Goal: Task Accomplishment & Management: Use online tool/utility

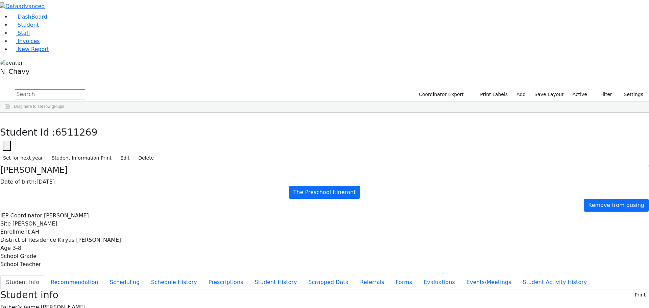
click at [85, 89] on input "text" at bounding box center [50, 94] width 70 height 10
click at [30, 36] on link "Staff" at bounding box center [20, 33] width 19 height 6
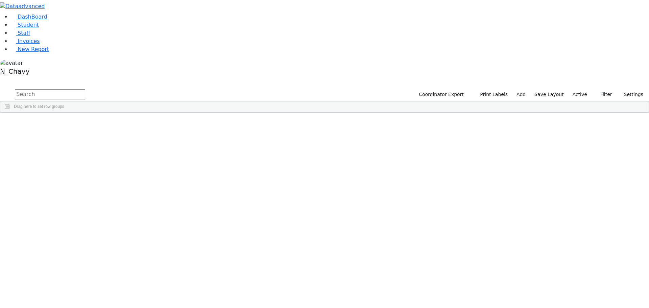
click at [27, 36] on link "Staff" at bounding box center [20, 33] width 19 height 6
click at [85, 89] on input "text" at bounding box center [50, 94] width 70 height 10
type input "tepf"
click at [78, 123] on div "Tepfer" at bounding box center [58, 127] width 40 height 9
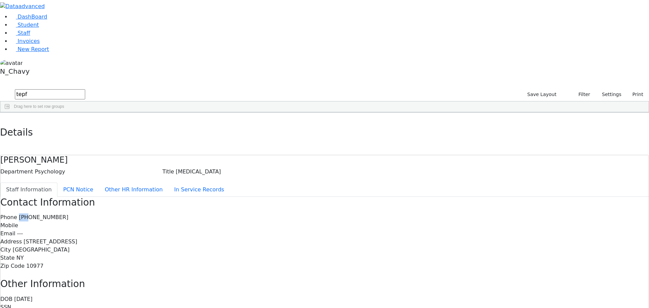
drag, startPoint x: 269, startPoint y: 87, endPoint x: 274, endPoint y: 87, distance: 5.4
click at [69, 214] on span "(917) 757-0006" at bounding box center [44, 217] width 50 height 6
click at [30, 36] on link "Staff" at bounding box center [20, 33] width 19 height 6
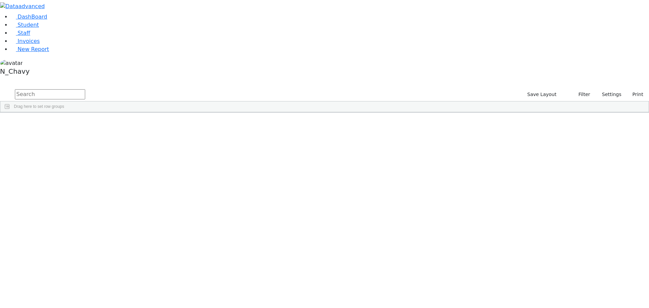
click at [85, 89] on input "text" at bounding box center [50, 94] width 70 height 10
type input "gord"
click at [29, 28] on span "Student" at bounding box center [28, 25] width 21 height 6
click at [582, 89] on label "Active" at bounding box center [580, 94] width 21 height 10
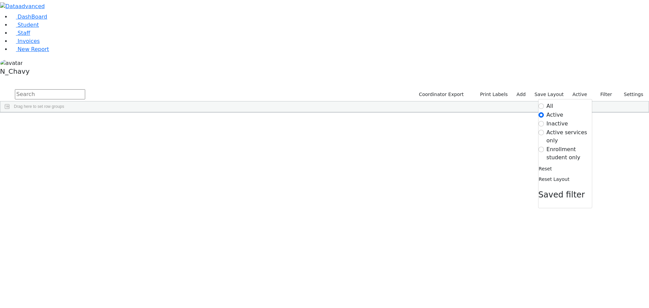
click at [555, 145] on label "Enrollment student only" at bounding box center [569, 153] width 45 height 16
click at [544, 147] on input "Enrollment student only" at bounding box center [541, 149] width 5 height 5
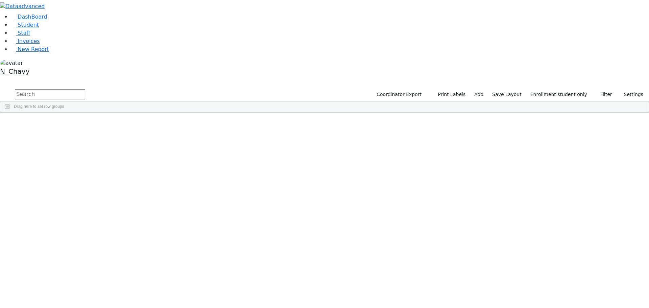
click at [69, 133] on div "Al-Haddad" at bounding box center [51, 137] width 35 height 9
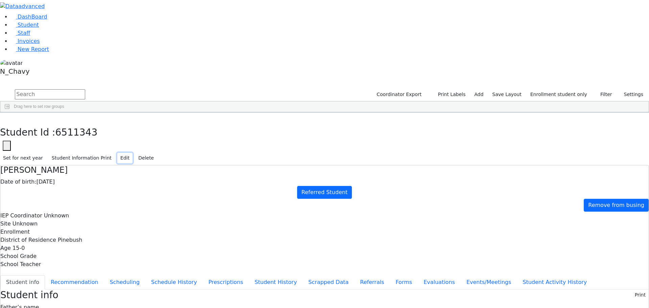
click at [133, 153] on button "Edit" at bounding box center [124, 158] width 15 height 10
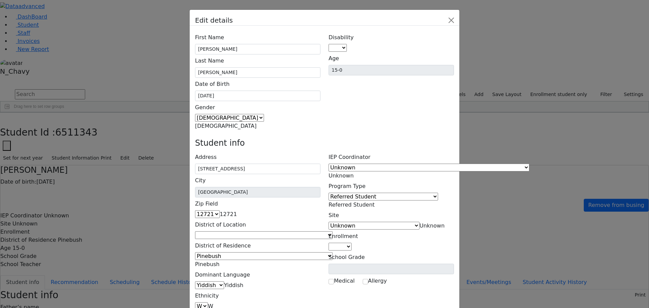
click at [375, 202] on span "Referred Student" at bounding box center [352, 205] width 46 height 6
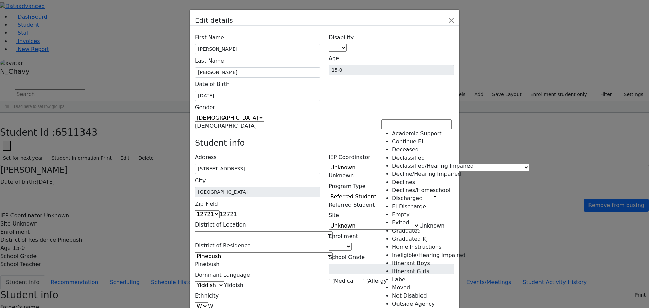
scroll to position [118, 0]
select select "17"
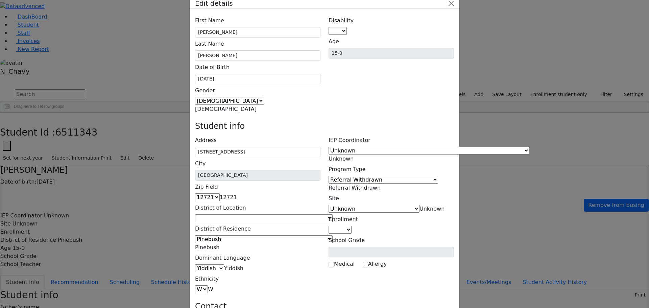
scroll to position [25, 0]
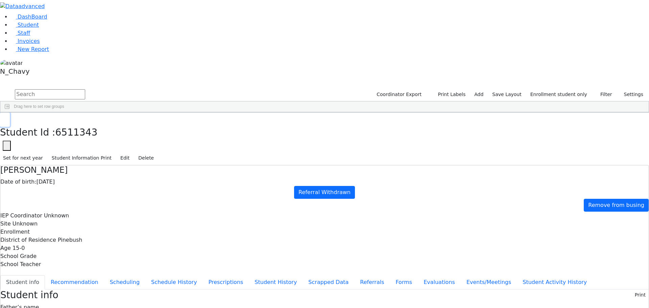
click at [7, 118] on icon "button" at bounding box center [5, 120] width 4 height 4
click at [69, 228] on div "[PERSON_NAME]" at bounding box center [51, 232] width 35 height 9
click at [39, 28] on link "Student" at bounding box center [25, 25] width 28 height 6
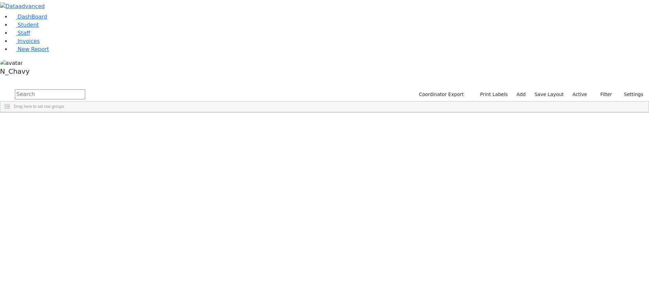
click at [85, 89] on input "text" at bounding box center [50, 94] width 70 height 10
type input "Berkowit"
click at [69, 161] on div "[PERSON_NAME]" at bounding box center [51, 165] width 35 height 9
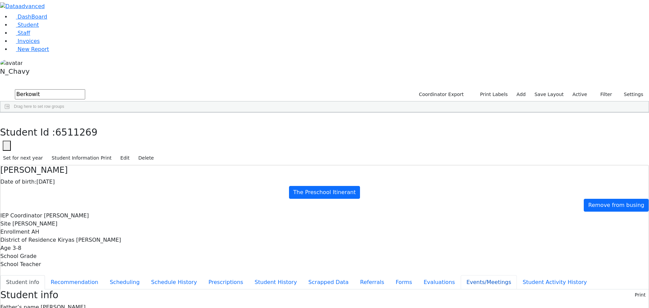
click at [461, 275] on button "Events/Meetings" at bounding box center [489, 282] width 56 height 14
type input "2025-08-20"
click at [10, 113] on button "button" at bounding box center [5, 120] width 10 height 14
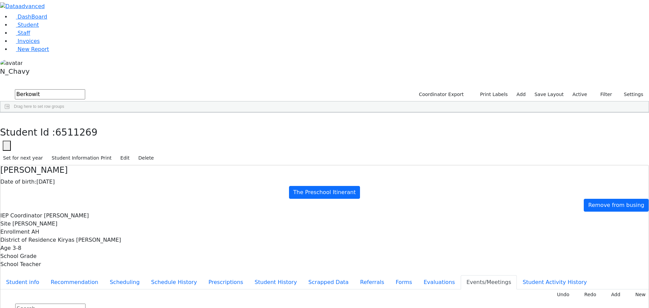
click at [581, 89] on label "Active" at bounding box center [580, 94] width 21 height 10
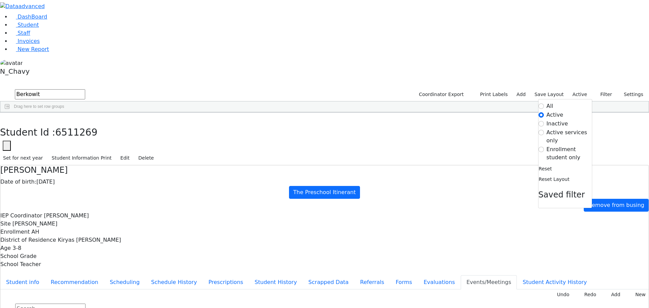
click at [565, 145] on label "Enrollment student only" at bounding box center [569, 153] width 45 height 16
click at [544, 147] on input "Enrollment student only" at bounding box center [541, 149] width 5 height 5
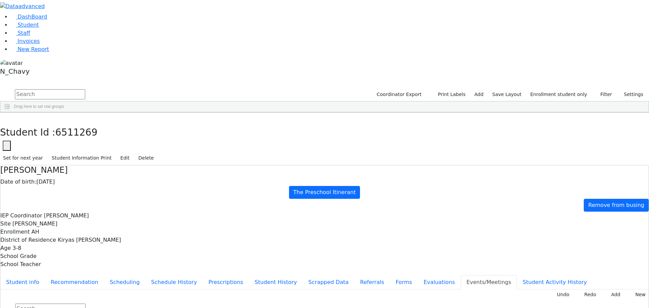
click at [69, 228] on div "Goldberger" at bounding box center [51, 232] width 35 height 9
type input "2025-08-20"
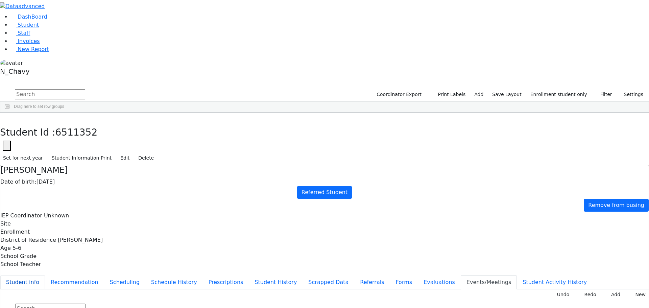
click at [45, 275] on button "Student info" at bounding box center [22, 282] width 45 height 14
click at [354, 275] on button "Referrals" at bounding box center [372, 282] width 36 height 14
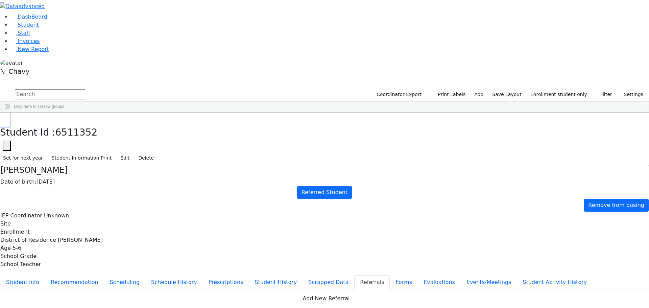
click at [7, 118] on icon "button" at bounding box center [5, 120] width 4 height 4
click at [39, 28] on link "Student" at bounding box center [25, 25] width 28 height 6
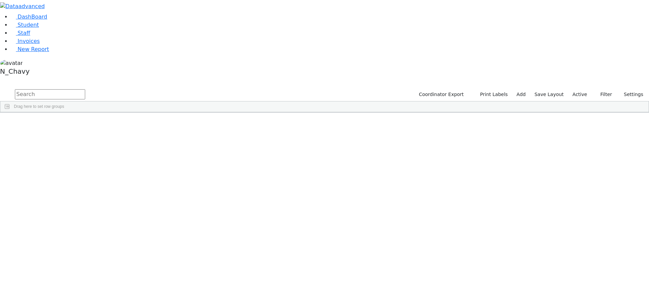
click at [85, 89] on input "text" at bounding box center [50, 94] width 70 height 10
type input "berko"
click at [104, 161] on div "Yanky" at bounding box center [86, 165] width 35 height 9
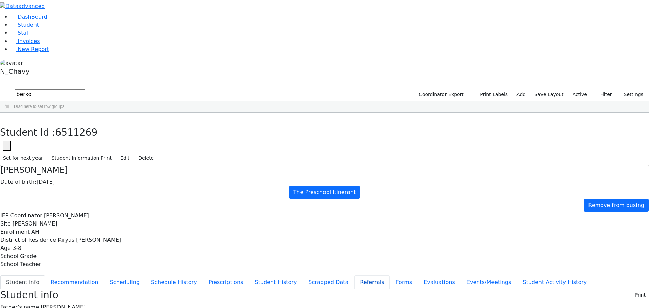
click at [354, 275] on button "Referrals" at bounding box center [372, 282] width 36 height 14
copy div "Yanky has a hard time keeping up with his peers academically. Yanky has a hard …"
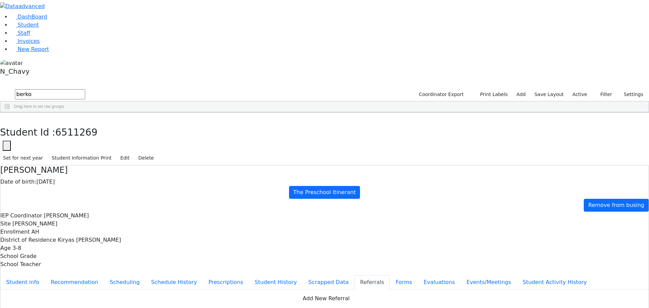
click at [10, 113] on button "button" at bounding box center [5, 120] width 10 height 14
drag, startPoint x: 578, startPoint y: 26, endPoint x: 580, endPoint y: 38, distance: 12.6
click at [578, 89] on label "Active" at bounding box center [580, 94] width 21 height 10
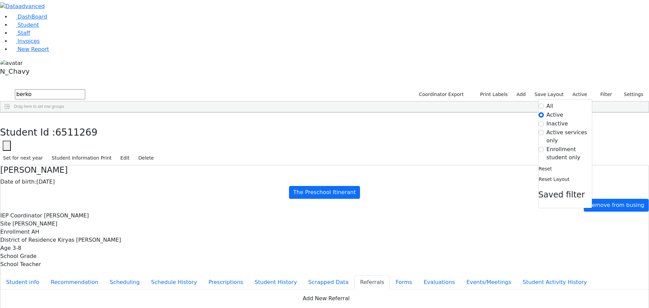
click at [566, 145] on label "Enrollment student only" at bounding box center [569, 153] width 45 height 16
click at [544, 147] on input "Enrollment student only" at bounding box center [541, 149] width 5 height 5
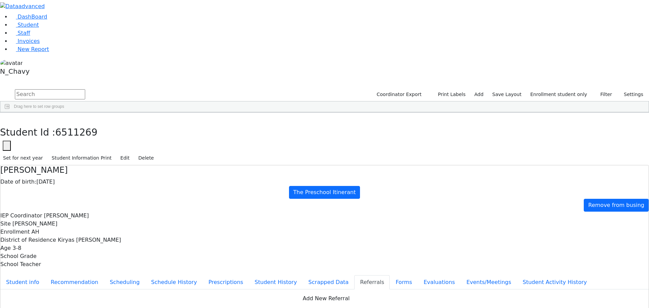
click at [69, 228] on div "Goldberger" at bounding box center [51, 232] width 35 height 9
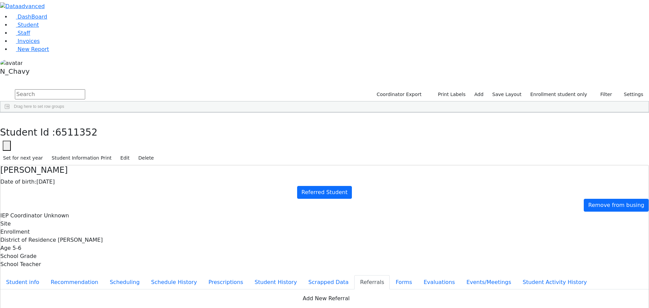
copy div "Mordche has a hard time keeping up with his academcis, aggressive behavior and …"
click at [39, 28] on link "Student" at bounding box center [25, 25] width 28 height 6
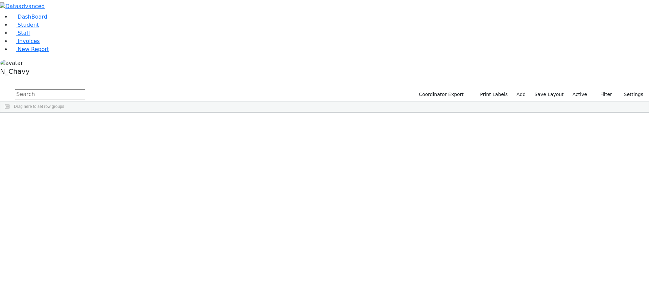
click at [85, 89] on input "text" at bounding box center [50, 94] width 70 height 10
type input "[PERSON_NAME]"
click at [69, 123] on div "[PERSON_NAME]" at bounding box center [51, 127] width 35 height 9
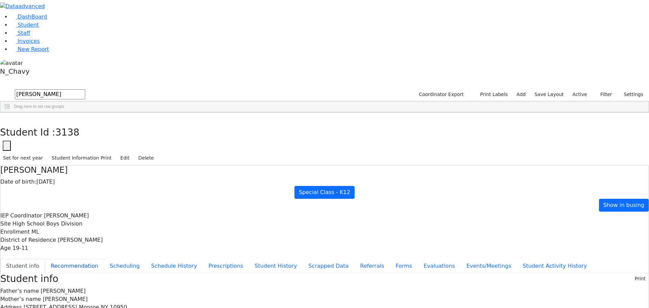
click at [104, 259] on button "Recommendation" at bounding box center [74, 266] width 59 height 14
checkbox input "true"
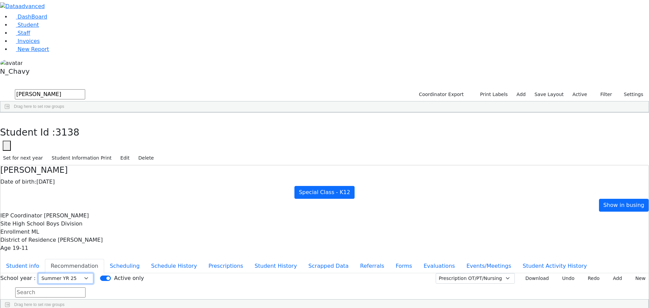
click at [93, 273] on select "Select School [GEOGRAPHIC_DATA] YR 25-26 Summer YR 25 School YR 24-25 Summer YR…" at bounding box center [65, 278] width 55 height 10
select select "211"
click at [93, 273] on select "Select School [GEOGRAPHIC_DATA] YR 25-26 Summer YR 25 School YR 24-25 Summer YR…" at bounding box center [65, 278] width 55 height 10
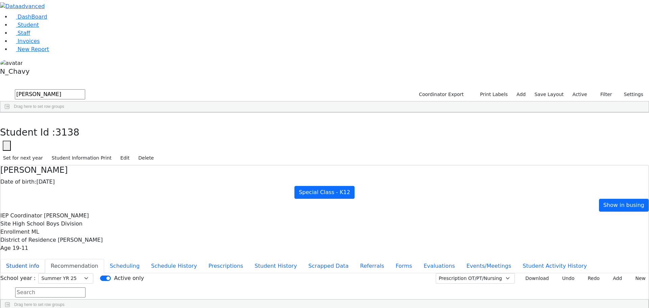
click at [45, 259] on button "Student info" at bounding box center [22, 266] width 45 height 14
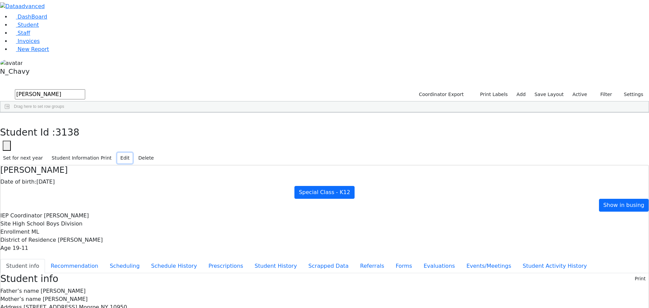
click at [133, 153] on button "Edit" at bounding box center [124, 158] width 15 height 10
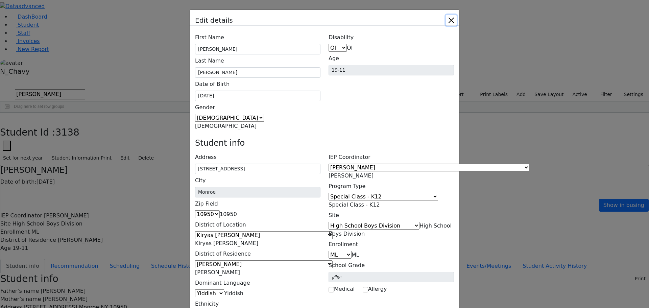
click at [457, 22] on button "Close" at bounding box center [451, 20] width 11 height 11
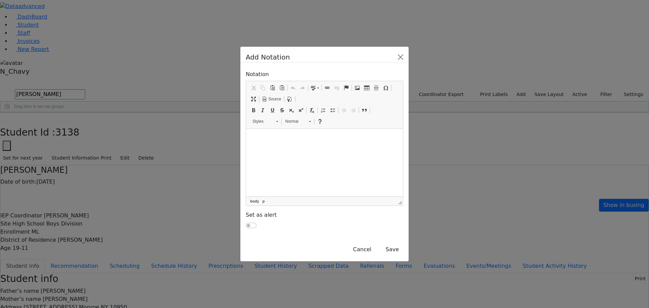
click at [297, 146] on html at bounding box center [324, 137] width 157 height 17
click at [250, 138] on p "[PERSON_NAME] will be attending adult services program through OPWDD." at bounding box center [325, 140] width 152 height 12
click at [403, 155] on html "[DATE] [PERSON_NAME] will be attending adult services program through OPWDD." at bounding box center [324, 146] width 157 height 34
click at [403, 243] on button "Save" at bounding box center [392, 249] width 22 height 13
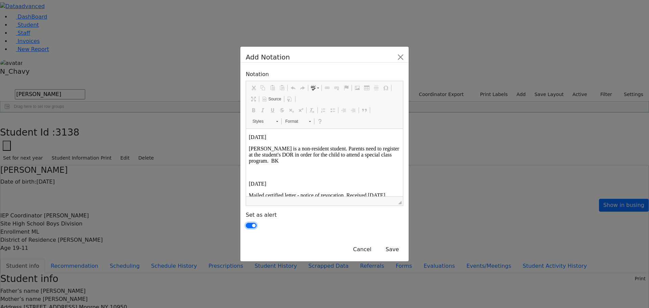
click at [246, 223] on input "checkbox" at bounding box center [251, 225] width 11 height 5
checkbox input "false"
click at [403, 243] on button "Save" at bounding box center [392, 249] width 22 height 13
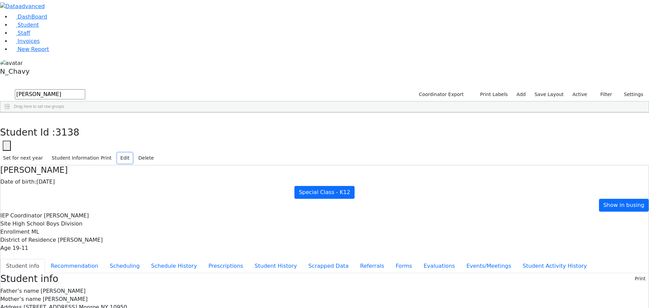
click at [133, 153] on button "Edit" at bounding box center [124, 158] width 15 height 10
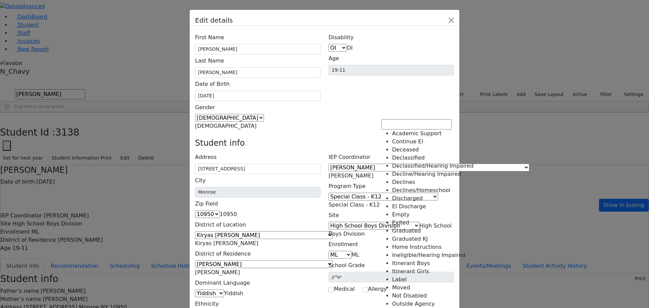
click at [380, 202] on span "Special Class - K12" at bounding box center [354, 205] width 51 height 6
drag, startPoint x: 408, startPoint y: 169, endPoint x: 388, endPoint y: 143, distance: 33.5
select select "8"
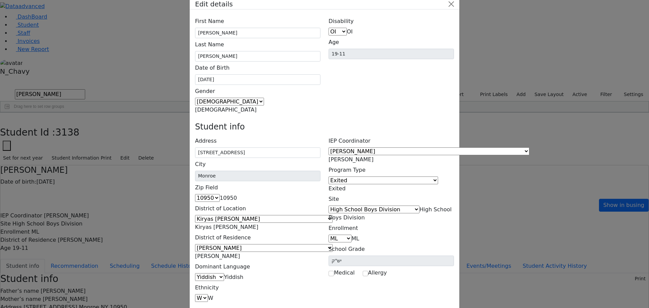
scroll to position [25, 0]
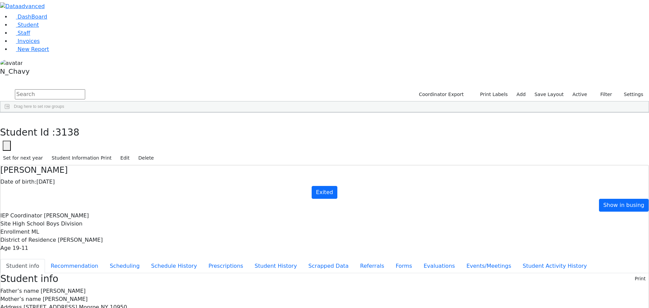
scroll to position [16, 0]
click at [39, 287] on label "Father’s name" at bounding box center [19, 291] width 39 height 8
drag, startPoint x: 281, startPoint y: 138, endPoint x: 273, endPoint y: 144, distance: 9.9
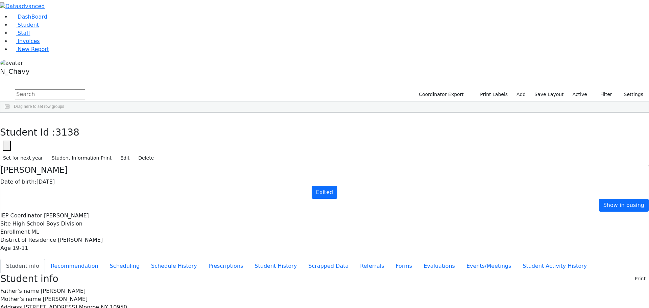
click at [7, 118] on icon "button" at bounding box center [5, 120] width 4 height 4
click at [85, 89] on input "text" at bounding box center [50, 94] width 70 height 10
click at [9, 78] on button "button" at bounding box center [4, 80] width 9 height 5
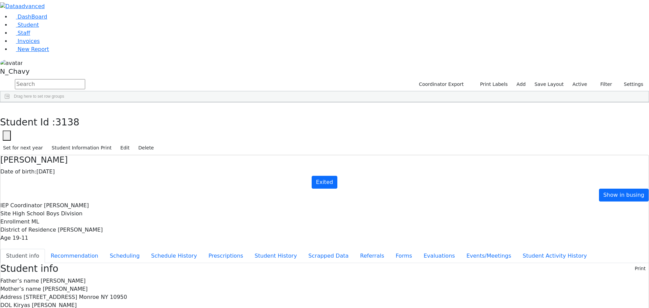
click at [0, 0] on button "button" at bounding box center [0, 0] width 0 height 0
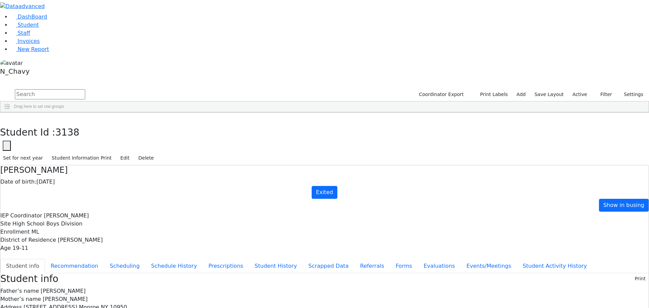
click at [85, 89] on input "text" at bounding box center [50, 94] width 70 height 10
type input "glanz"
click at [85, 89] on input "glanz" at bounding box center [50, 94] width 70 height 10
click at [39, 28] on link "Student" at bounding box center [25, 25] width 28 height 6
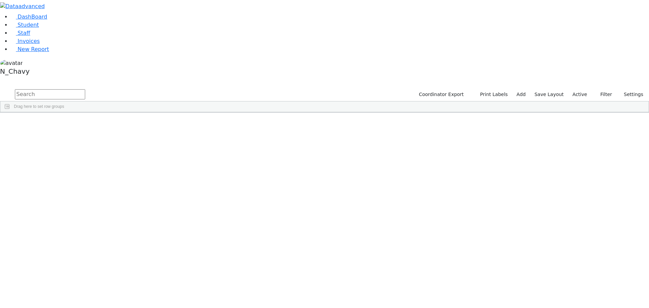
click at [85, 89] on input "text" at bounding box center [50, 94] width 70 height 10
type input "נ"
click at [85, 89] on input "text" at bounding box center [50, 94] width 70 height 10
type input "[PERSON_NAME]"
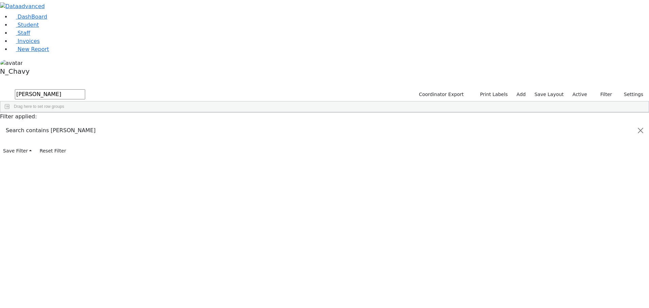
click at [69, 152] on div "[PERSON_NAME]" at bounding box center [51, 156] width 35 height 9
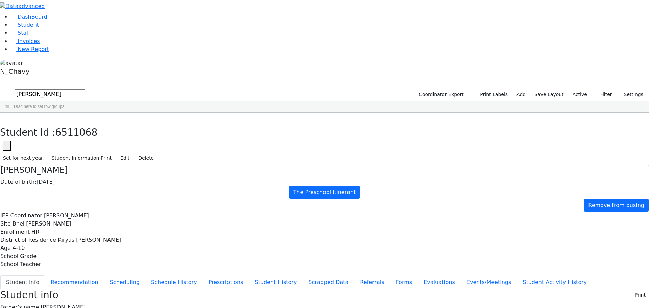
drag, startPoint x: 475, startPoint y: 99, endPoint x: 518, endPoint y: 130, distance: 52.7
click at [104, 275] on button "Recommendation" at bounding box center [74, 282] width 59 height 14
checkbox input "true"
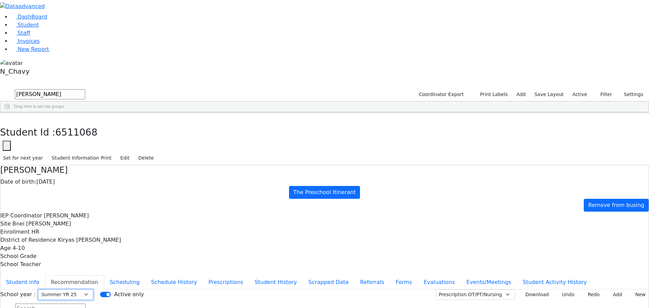
click at [93, 289] on select "Select School [GEOGRAPHIC_DATA] YR 25-26 Summer YR 25 School YR 24-25 Summer YR…" at bounding box center [65, 294] width 55 height 10
select select "211"
click at [93, 289] on select "Select School [GEOGRAPHIC_DATA] YR 25-26 Summer YR 25 School YR 24-25 Summer YR…" at bounding box center [65, 294] width 55 height 10
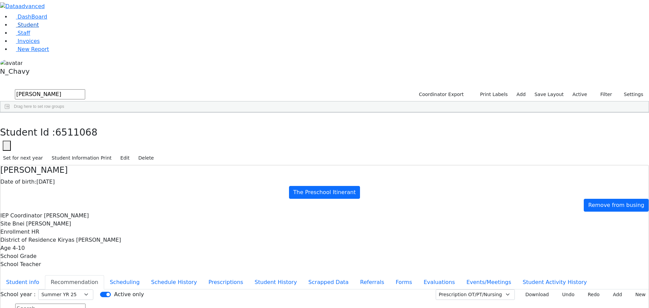
click at [39, 28] on link "Student" at bounding box center [25, 25] width 28 height 6
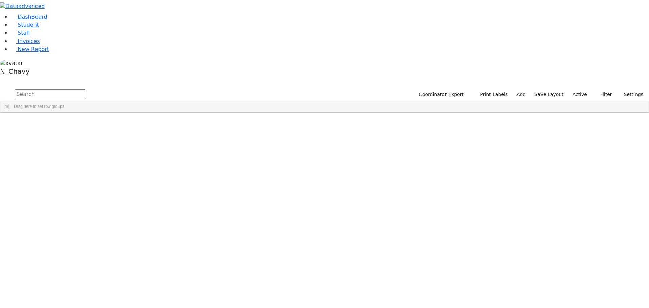
click at [85, 89] on input "text" at bounding box center [50, 94] width 70 height 10
type input "[DEMOGRAPHIC_DATA]"
click at [69, 123] on div "[DEMOGRAPHIC_DATA]" at bounding box center [51, 127] width 35 height 9
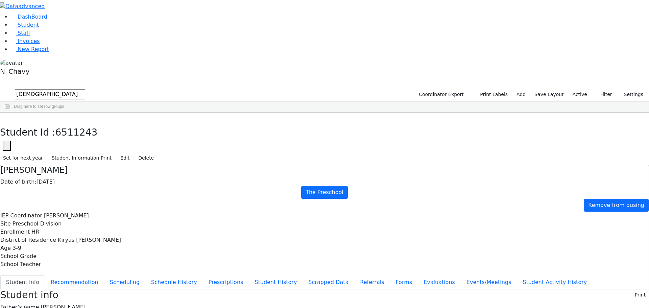
drag, startPoint x: 263, startPoint y: 96, endPoint x: 305, endPoint y: 94, distance: 42.0
click at [86, 304] on span "[PERSON_NAME]" at bounding box center [63, 307] width 45 height 6
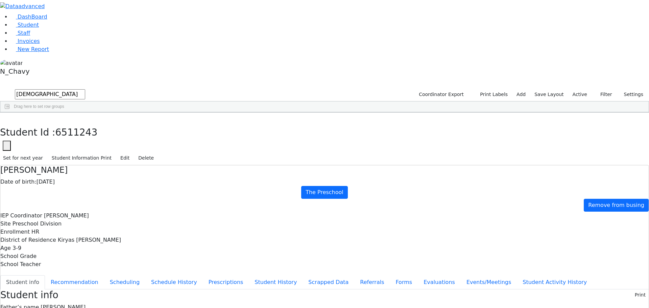
drag, startPoint x: 263, startPoint y: 167, endPoint x: 314, endPoint y: 167, distance: 51.4
click at [45, 275] on button "Student info" at bounding box center [22, 282] width 45 height 14
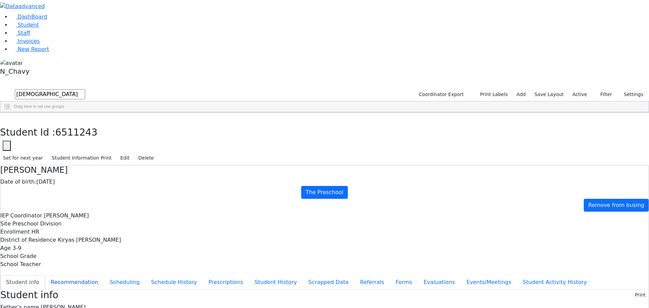
click at [104, 275] on button "Recommendation" at bounding box center [74, 282] width 59 height 14
checkbox input "true"
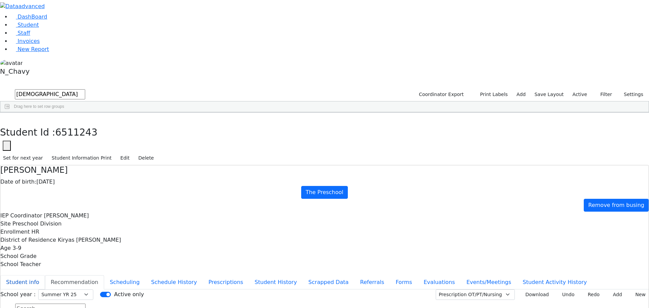
click at [45, 275] on button "Student info" at bounding box center [22, 282] width 45 height 14
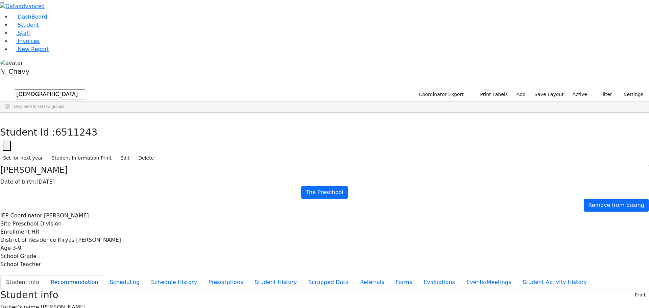
click at [104, 275] on button "Recommendation" at bounding box center [74, 282] width 59 height 14
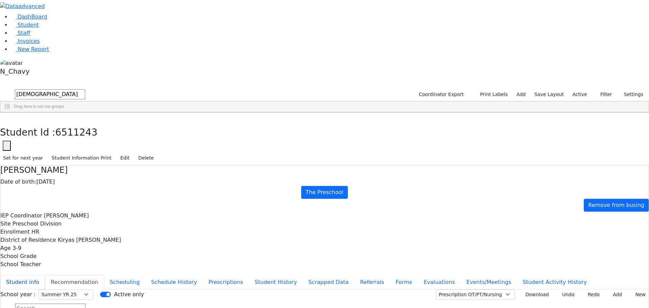
click at [45, 275] on button "Student info" at bounding box center [22, 282] width 45 height 14
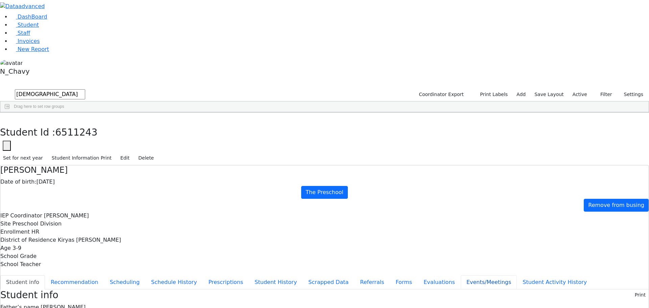
click at [461, 275] on button "Events/Meetings" at bounding box center [489, 282] width 56 height 14
click at [628, 289] on button "New" at bounding box center [638, 294] width 21 height 10
type input "2025-08-20"
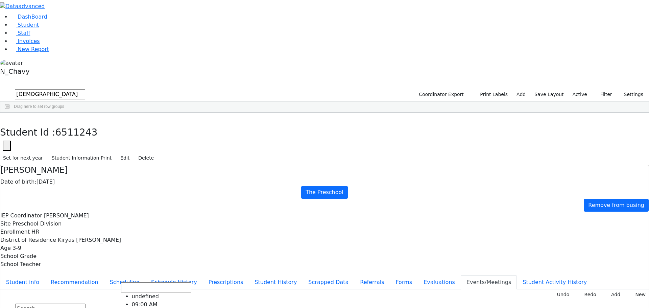
scroll to position [34, 0]
click at [3, 118] on use "button" at bounding box center [3, 118] width 0 height 0
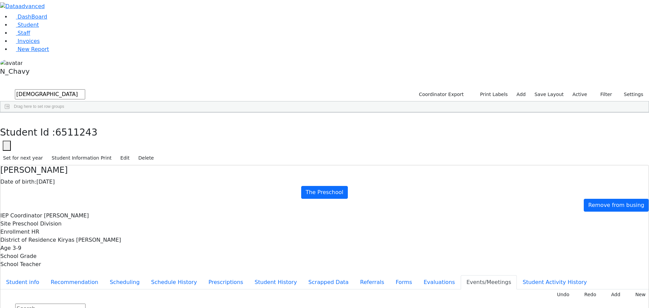
click at [85, 89] on input "gottes" at bounding box center [50, 94] width 70 height 10
drag, startPoint x: 108, startPoint y: 27, endPoint x: 92, endPoint y: 27, distance: 16.2
click at [71, 27] on div "DashBoard Student Staff Invoices New Report A" at bounding box center [324, 163] width 649 height 327
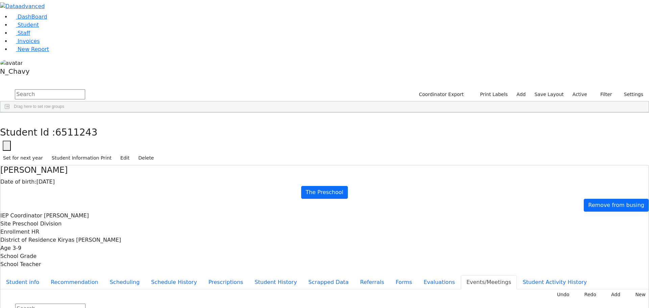
drag, startPoint x: 96, startPoint y: 30, endPoint x: 144, endPoint y: 23, distance: 48.5
click at [85, 89] on input "text" at bounding box center [50, 94] width 70 height 10
drag, startPoint x: 144, startPoint y: 23, endPoint x: 108, endPoint y: 18, distance: 35.8
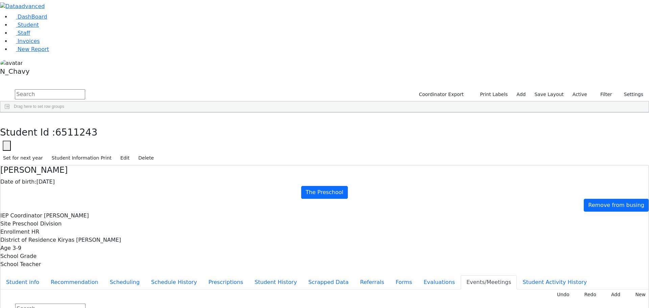
click at [85, 89] on input "text" at bounding box center [50, 94] width 70 height 10
drag, startPoint x: 102, startPoint y: 17, endPoint x: 100, endPoint y: 20, distance: 4.1
click at [100, 20] on div "DashBoard Student Staff Invoices New Report A" at bounding box center [324, 163] width 649 height 327
click at [85, 89] on input "text" at bounding box center [50, 94] width 70 height 10
drag, startPoint x: 89, startPoint y: 28, endPoint x: 132, endPoint y: 26, distance: 42.3
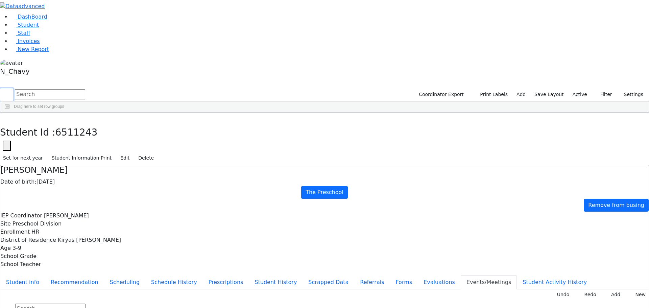
click at [85, 88] on form at bounding box center [42, 94] width 85 height 13
click at [85, 89] on input "text" at bounding box center [50, 94] width 70 height 10
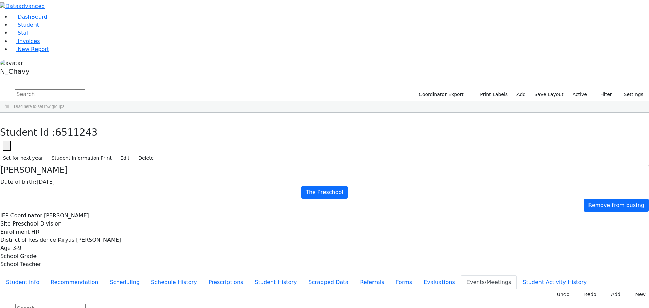
click at [85, 89] on input "text" at bounding box center [50, 94] width 70 height 10
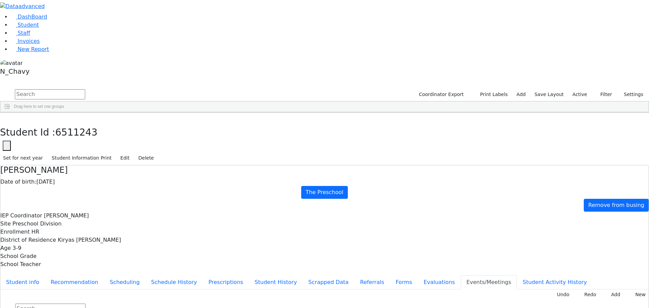
drag, startPoint x: 90, startPoint y: 28, endPoint x: 134, endPoint y: 28, distance: 44.0
click at [85, 89] on input "text" at bounding box center [50, 94] width 70 height 10
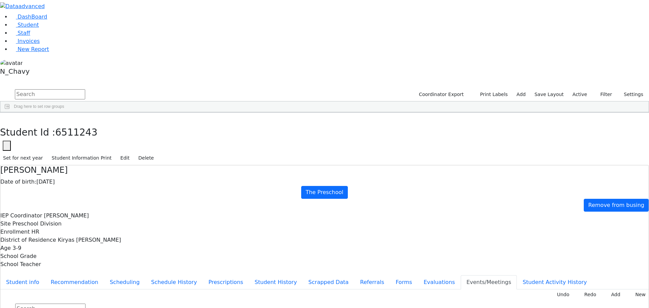
click at [85, 89] on input "text" at bounding box center [50, 94] width 70 height 10
click at [18, 36] on span "Staff" at bounding box center [24, 33] width 13 height 6
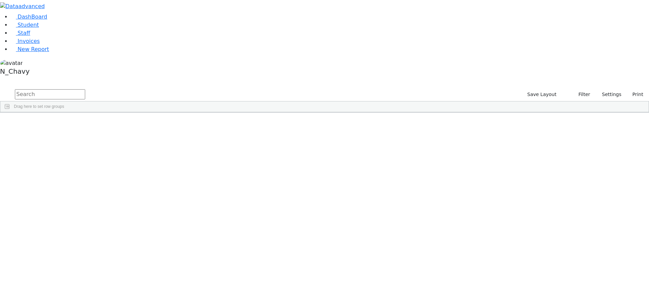
click at [85, 89] on input "text" at bounding box center [50, 94] width 70 height 10
type input "פ"
click at [85, 89] on input "text" at bounding box center [50, 94] width 70 height 10
type input "phi"
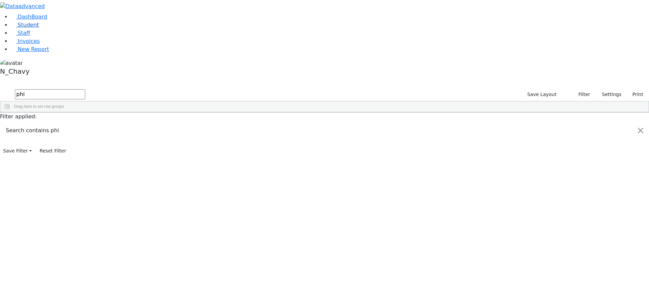
click at [34, 28] on link "Student" at bounding box center [25, 25] width 28 height 6
click at [581, 89] on label "Active" at bounding box center [580, 94] width 21 height 10
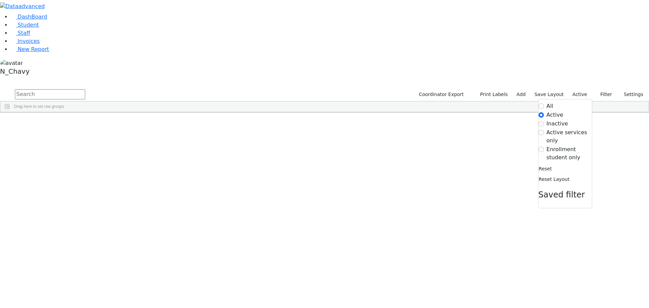
click at [559, 145] on label "Enrollment student only" at bounding box center [569, 153] width 45 height 16
click at [544, 147] on input "Enrollment student only" at bounding box center [541, 149] width 5 height 5
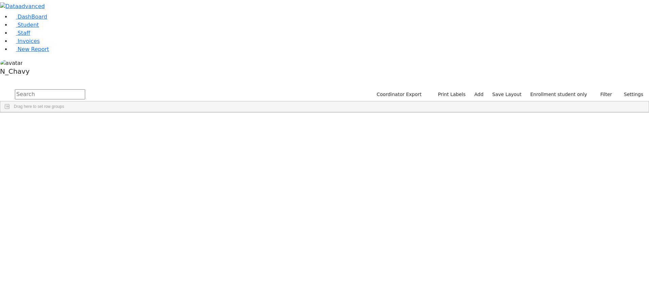
click at [69, 133] on div "Bassul" at bounding box center [51, 137] width 35 height 9
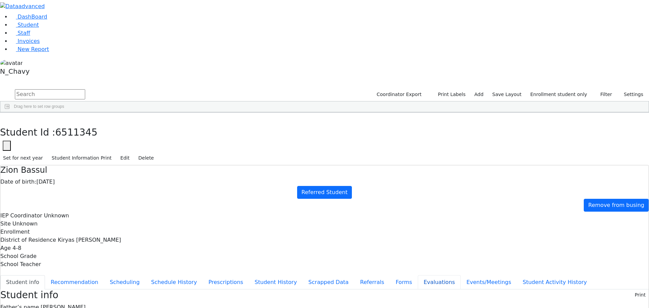
click at [418, 275] on button "Evaluations" at bounding box center [439, 282] width 43 height 14
click at [45, 275] on button "Student info" at bounding box center [22, 282] width 45 height 14
click at [10, 113] on button "button" at bounding box center [5, 120] width 10 height 14
click at [39, 28] on link "Student" at bounding box center [25, 25] width 28 height 6
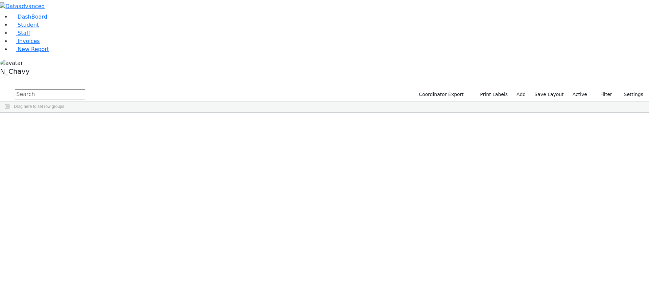
click at [85, 89] on input "text" at bounding box center [50, 94] width 70 height 10
type input "falko"
click at [69, 133] on div "[PERSON_NAME]" at bounding box center [51, 137] width 35 height 9
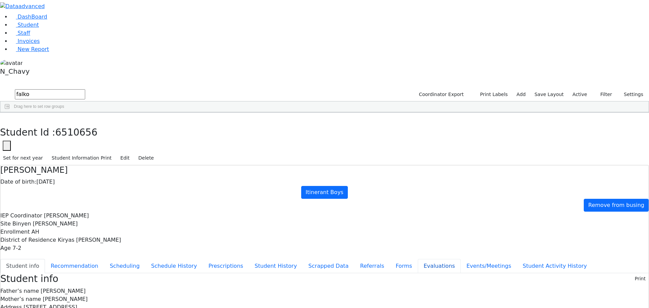
click at [418, 259] on button "Evaluations" at bounding box center [439, 266] width 43 height 14
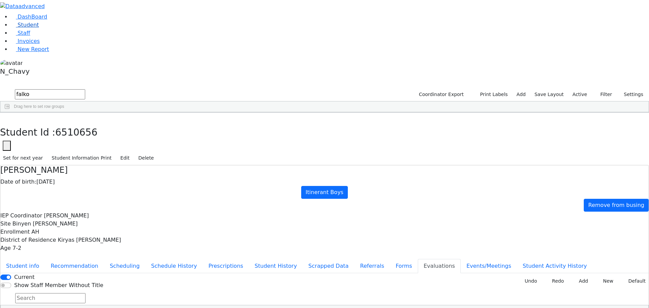
click at [33, 28] on link "Student" at bounding box center [25, 25] width 28 height 6
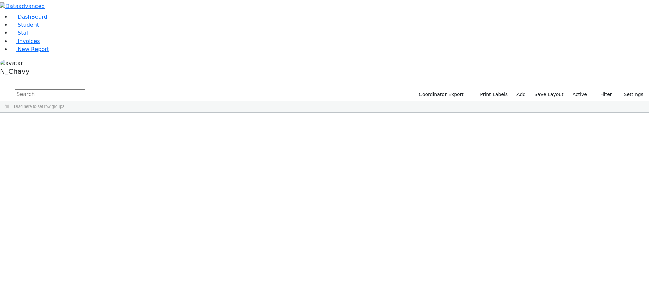
drag, startPoint x: 311, startPoint y: 62, endPoint x: 312, endPoint y: 103, distance: 41.3
click at [243, 161] on div "Special Class - K12" at bounding box center [226, 165] width 35 height 9
click at [243, 171] on div "Itinerant Girls" at bounding box center [226, 175] width 35 height 9
click at [584, 89] on label "Active" at bounding box center [580, 94] width 21 height 10
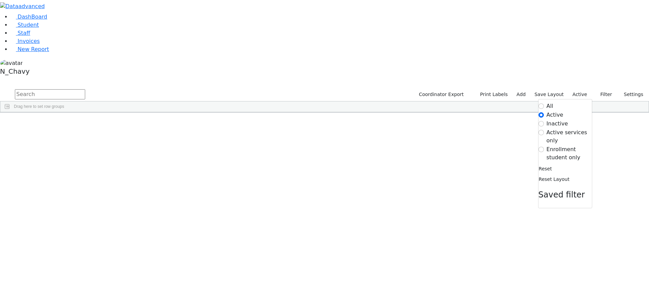
click at [556, 145] on label "Enrollment student only" at bounding box center [569, 153] width 45 height 16
click at [544, 147] on input "Enrollment student only" at bounding box center [541, 149] width 5 height 5
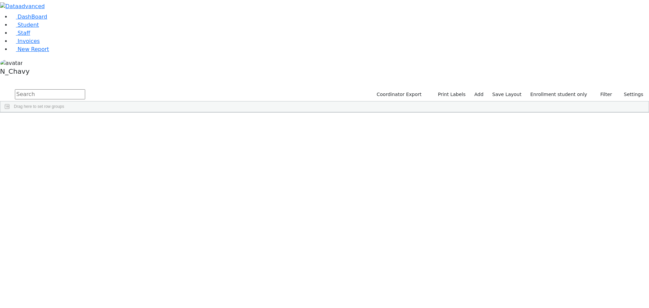
click at [69, 133] on div "Bassul" at bounding box center [51, 137] width 35 height 9
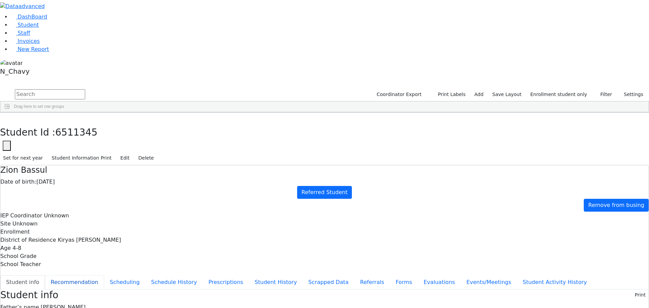
click at [104, 275] on button "Recommendation" at bounding box center [74, 282] width 59 height 14
checkbox input "true"
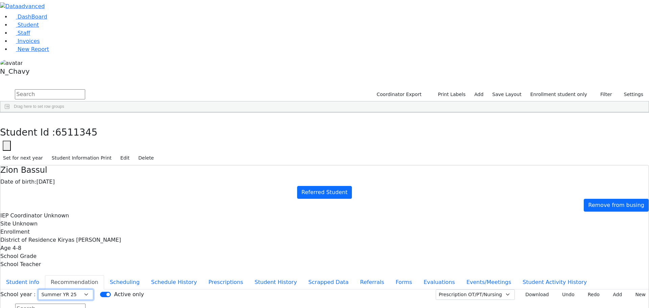
click at [93, 289] on select "Select School [GEOGRAPHIC_DATA] YR 25-26 Summer YR 25 School YR 24-25 Summer YR…" at bounding box center [65, 294] width 55 height 10
select select "212"
click at [93, 289] on select "Select School [GEOGRAPHIC_DATA] YR 25-26 Summer YR 25 School YR 24-25 Summer YR…" at bounding box center [65, 294] width 55 height 10
click at [626, 289] on div "School year : Select School YR School YR 25-26 Summer YR 25 School YR 24-25 Sum…" at bounding box center [324, 308] width 649 height 38
click at [631, 294] on icon at bounding box center [632, 295] width 3 height 3
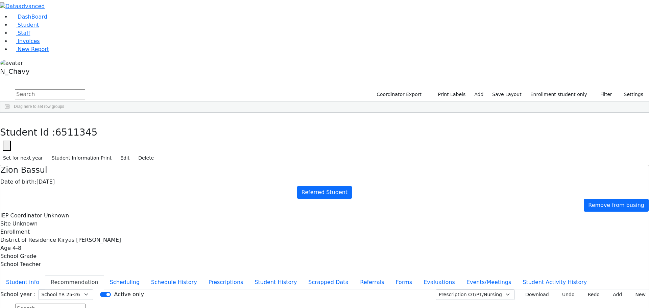
type input "[DATE]"
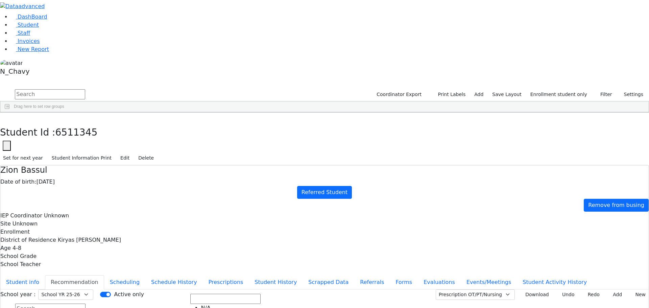
scroll to position [135, 0]
drag, startPoint x: 432, startPoint y: 192, endPoint x: 438, endPoint y: 170, distance: 23.6
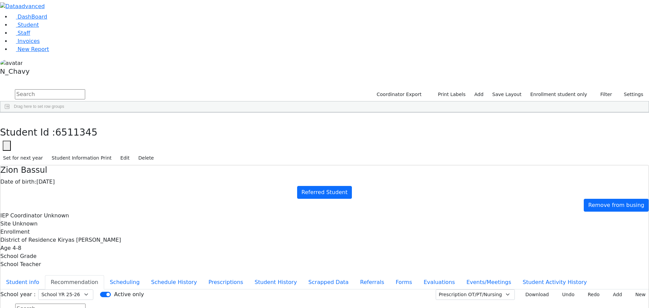
click at [145, 275] on button "Scheduling" at bounding box center [124, 282] width 41 height 14
click at [104, 275] on button "Recommendation" at bounding box center [74, 282] width 59 height 14
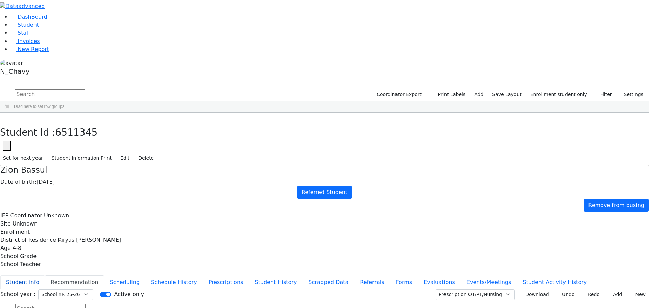
click at [45, 275] on button "Student info" at bounding box center [22, 282] width 45 height 14
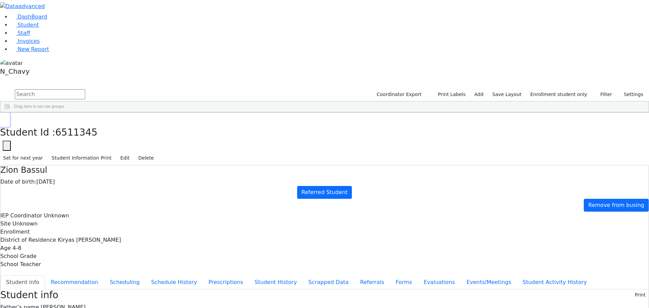
click at [7, 118] on icon "button" at bounding box center [5, 120] width 4 height 4
click at [85, 89] on input "text" at bounding box center [50, 94] width 70 height 10
type input "berko"
click at [39, 28] on link "Student" at bounding box center [25, 25] width 28 height 6
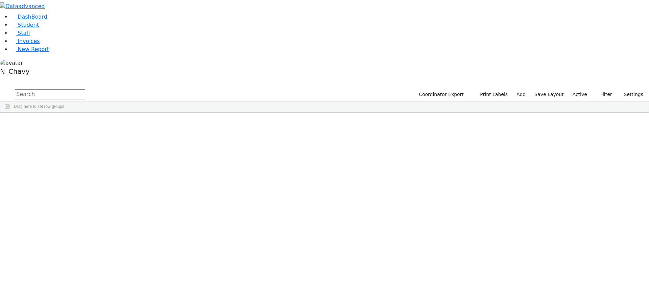
click at [85, 89] on input "text" at bounding box center [50, 94] width 70 height 10
type input "berko"
click at [69, 161] on div "[PERSON_NAME]" at bounding box center [51, 165] width 35 height 9
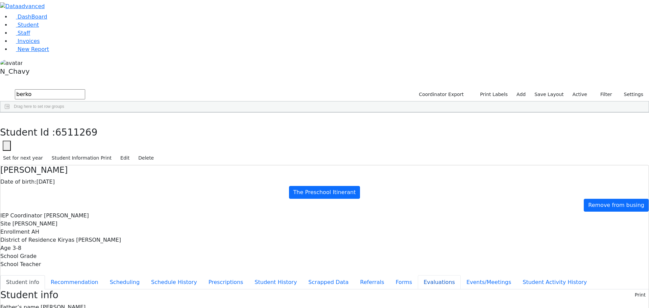
click at [418, 275] on button "Evaluations" at bounding box center [439, 282] width 43 height 14
checkbox input "true"
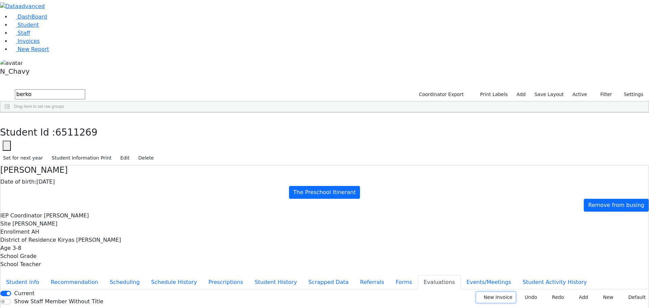
click at [485, 292] on button "New Invoice" at bounding box center [495, 297] width 39 height 10
type input "2025-08-12"
type input "PSKJ 14"
type input "185890"
type input "2024-0950"
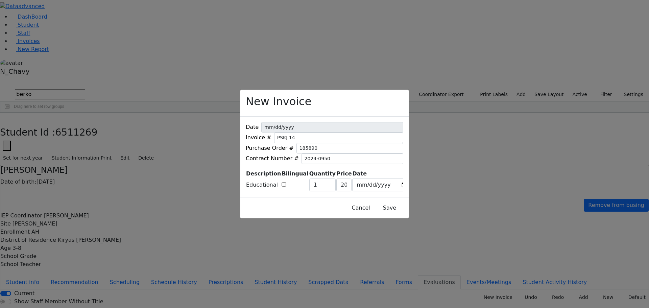
click at [300, 182] on td at bounding box center [294, 185] width 27 height 14
click at [286, 182] on input "checkbox" at bounding box center [284, 184] width 4 height 4
checkbox input "true"
type input "249"
click at [387, 209] on button "Save" at bounding box center [390, 208] width 30 height 13
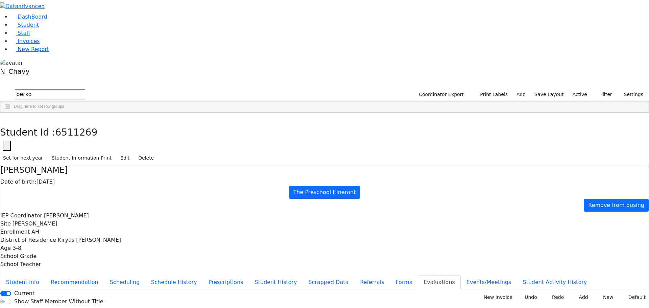
click at [39, 28] on link "Student" at bounding box center [25, 25] width 28 height 6
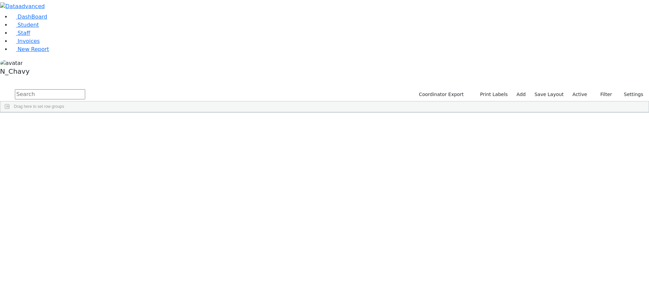
click at [576, 89] on label "Active" at bounding box center [580, 94] width 21 height 10
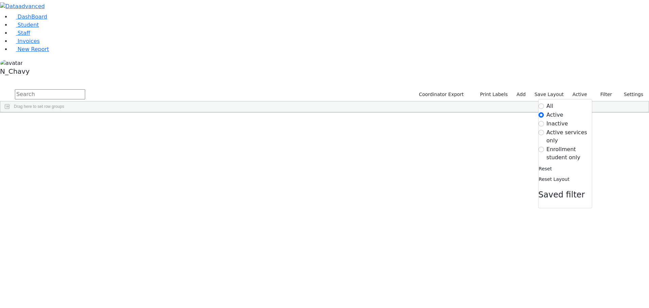
click at [552, 145] on label "Enrollment student only" at bounding box center [569, 153] width 45 height 16
click at [544, 147] on input "Enrollment student only" at bounding box center [541, 149] width 5 height 5
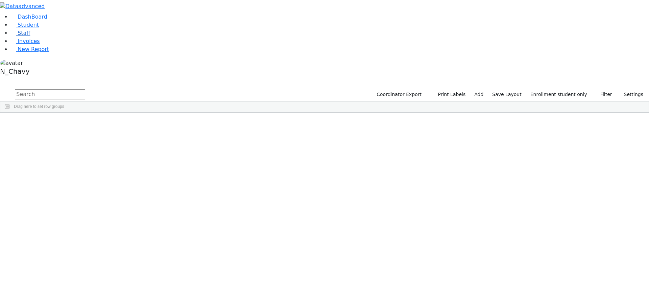
click at [30, 36] on link "Staff" at bounding box center [20, 33] width 19 height 6
click at [85, 89] on input "text" at bounding box center [50, 94] width 70 height 10
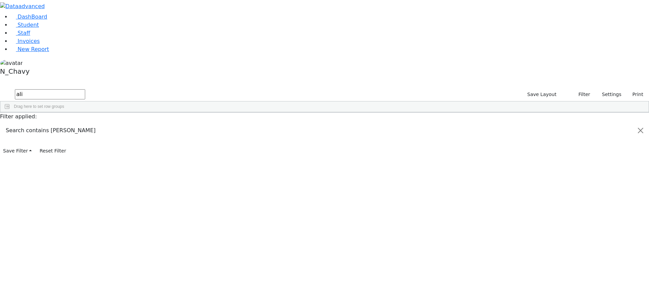
type input "ali"
click at [78, 123] on div "Ptalis" at bounding box center [58, 127] width 40 height 9
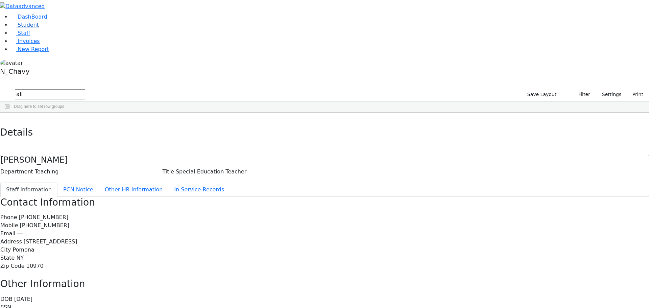
click at [39, 28] on link "Student" at bounding box center [25, 25] width 28 height 6
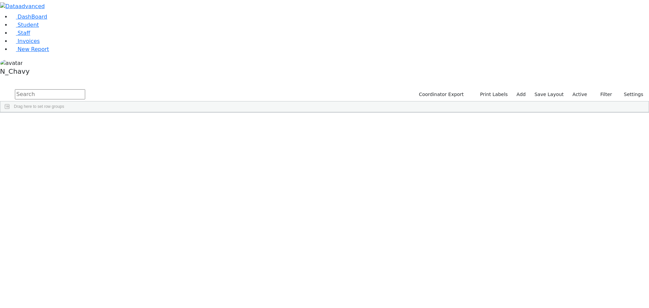
click at [85, 89] on input "text" at bounding box center [50, 94] width 70 height 10
